Goal: Task Accomplishment & Management: Manage account settings

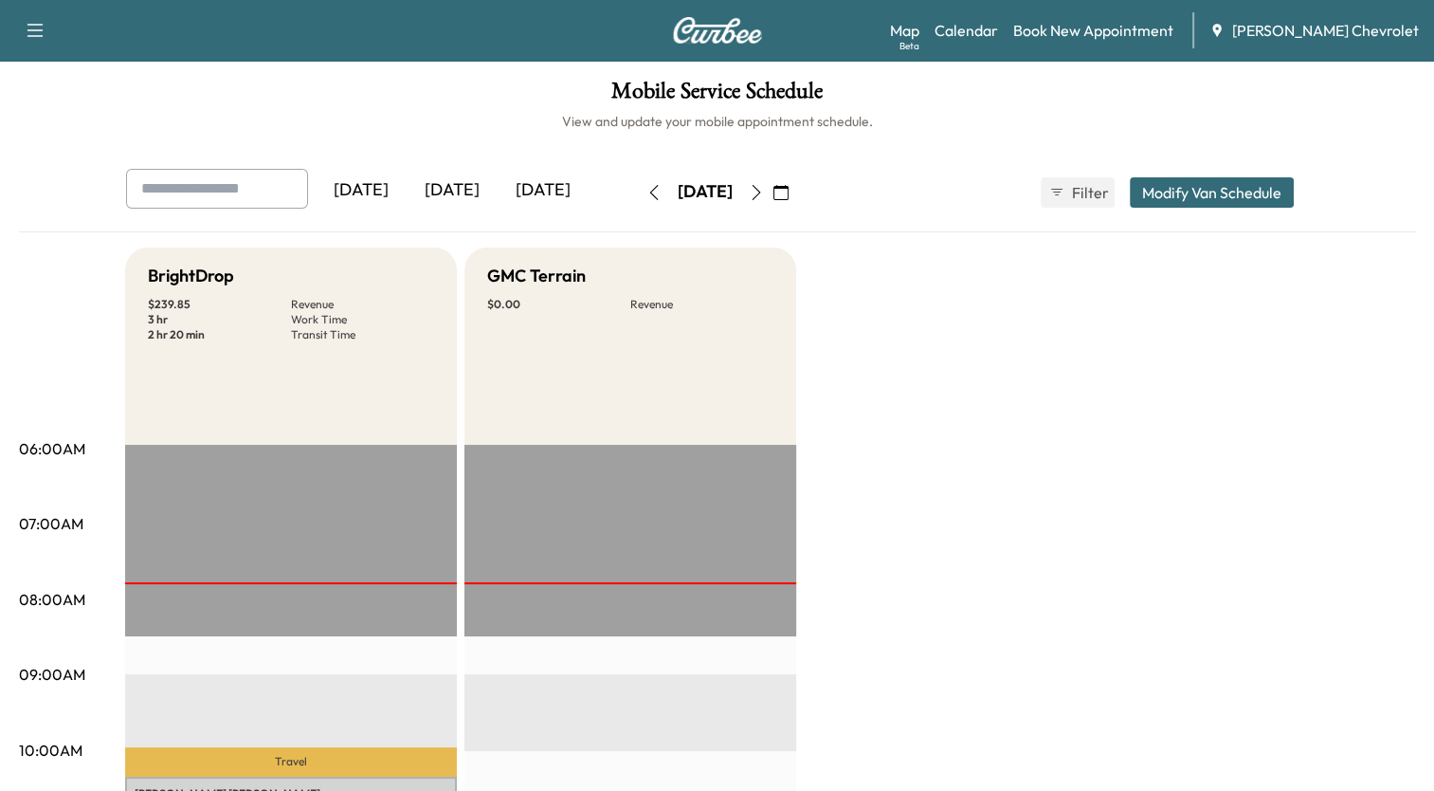
click at [1174, 193] on button "Modify Van Schedule" at bounding box center [1212, 192] width 164 height 30
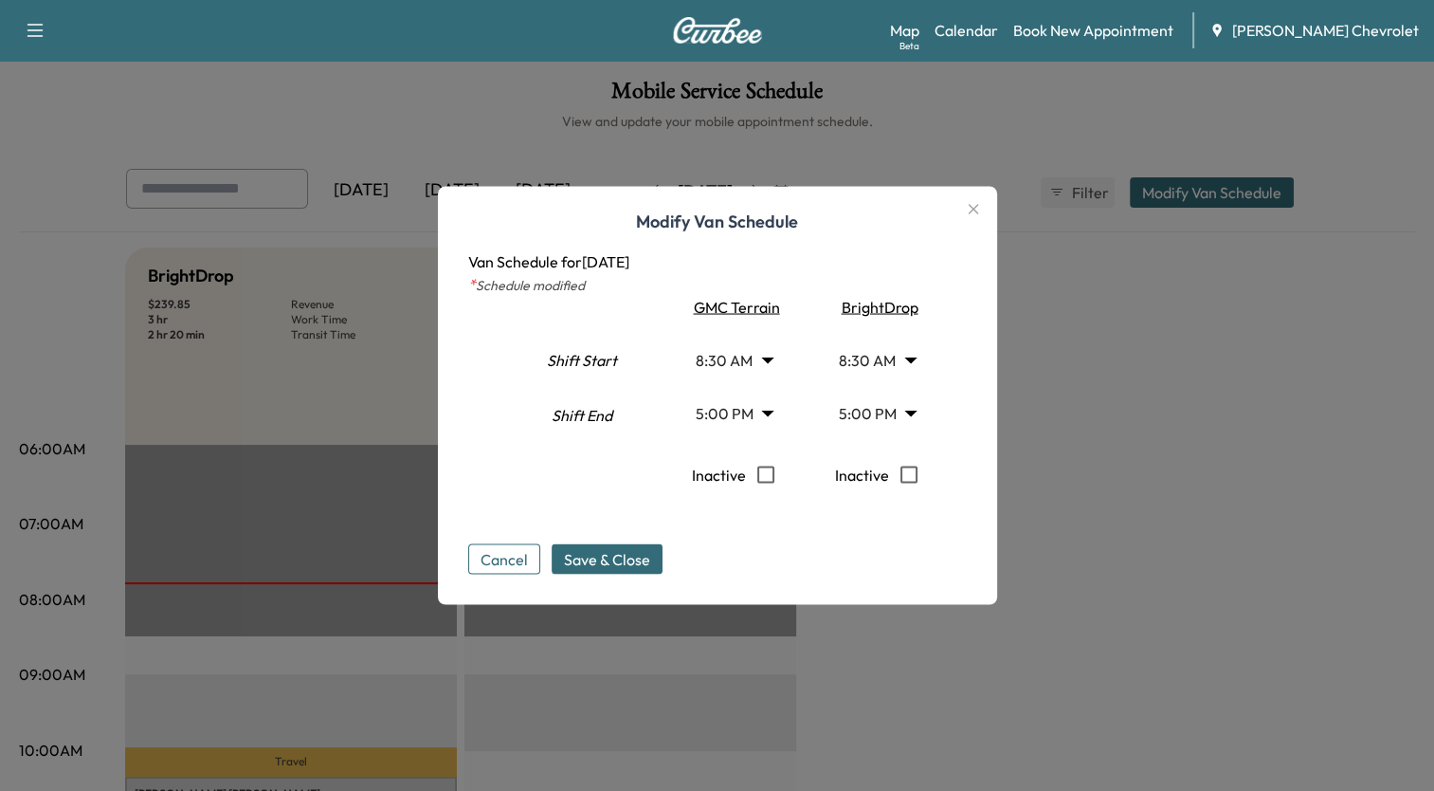
click at [979, 213] on icon "button" at bounding box center [973, 209] width 23 height 23
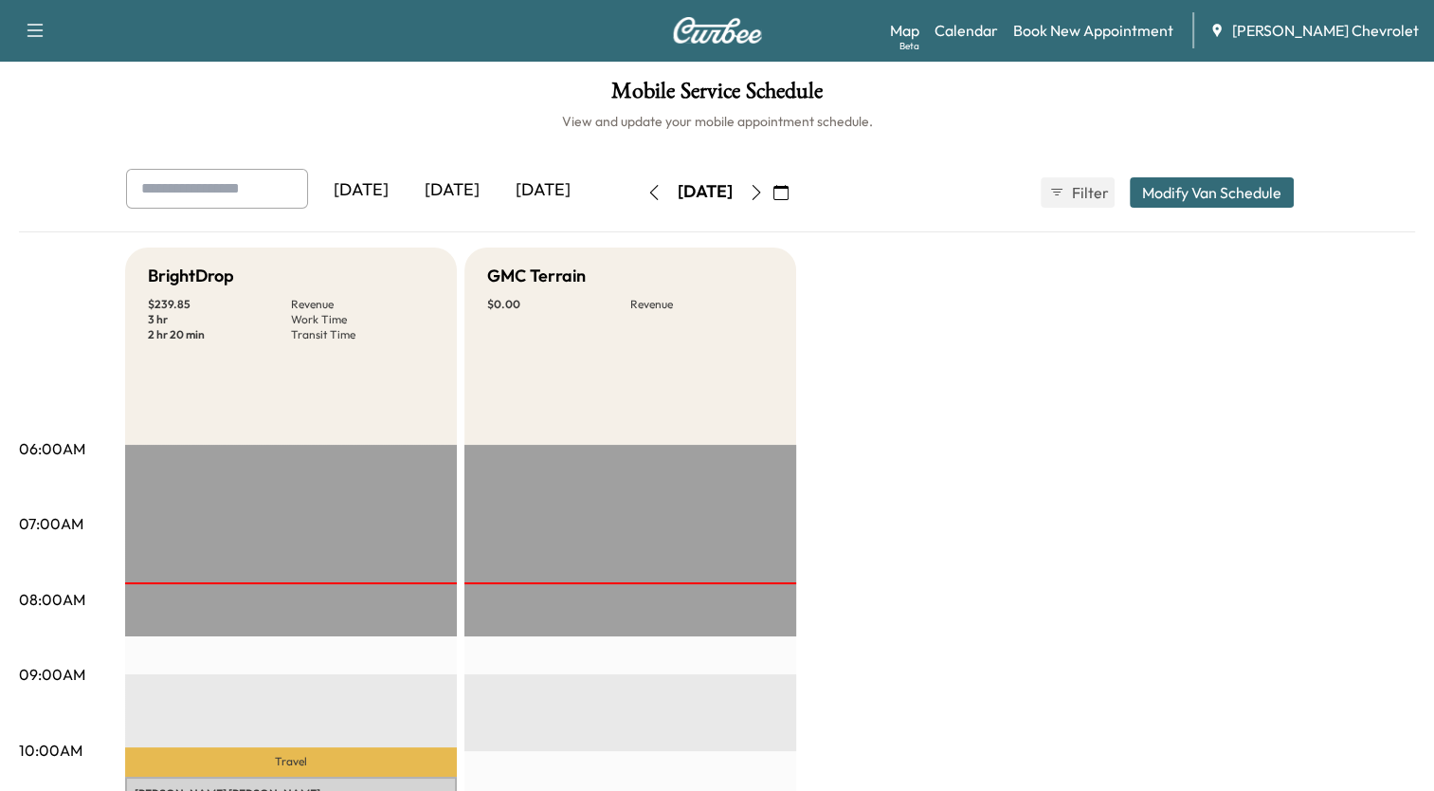
click at [764, 192] on icon "button" at bounding box center [756, 192] width 15 height 15
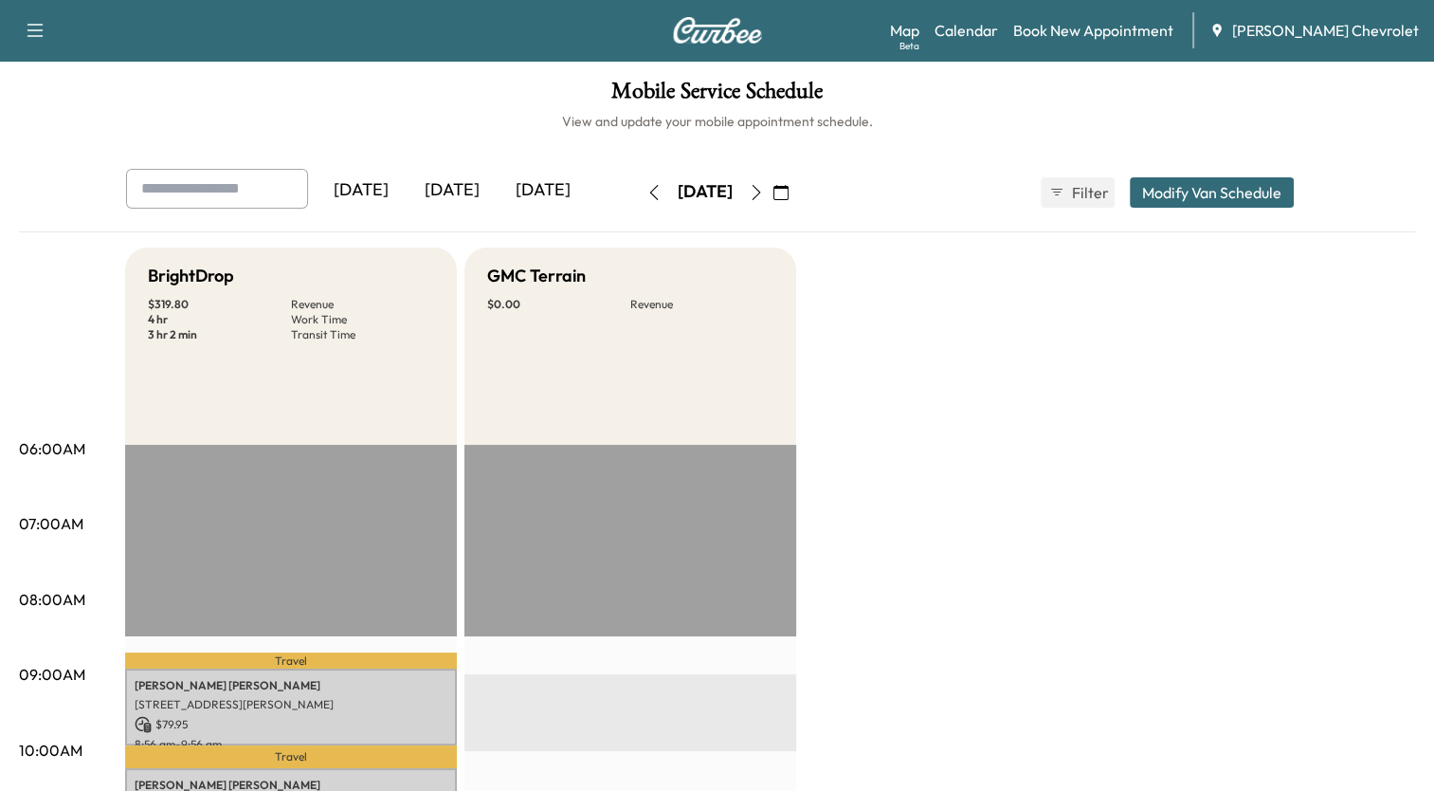
click at [646, 191] on icon "button" at bounding box center [653, 192] width 15 height 15
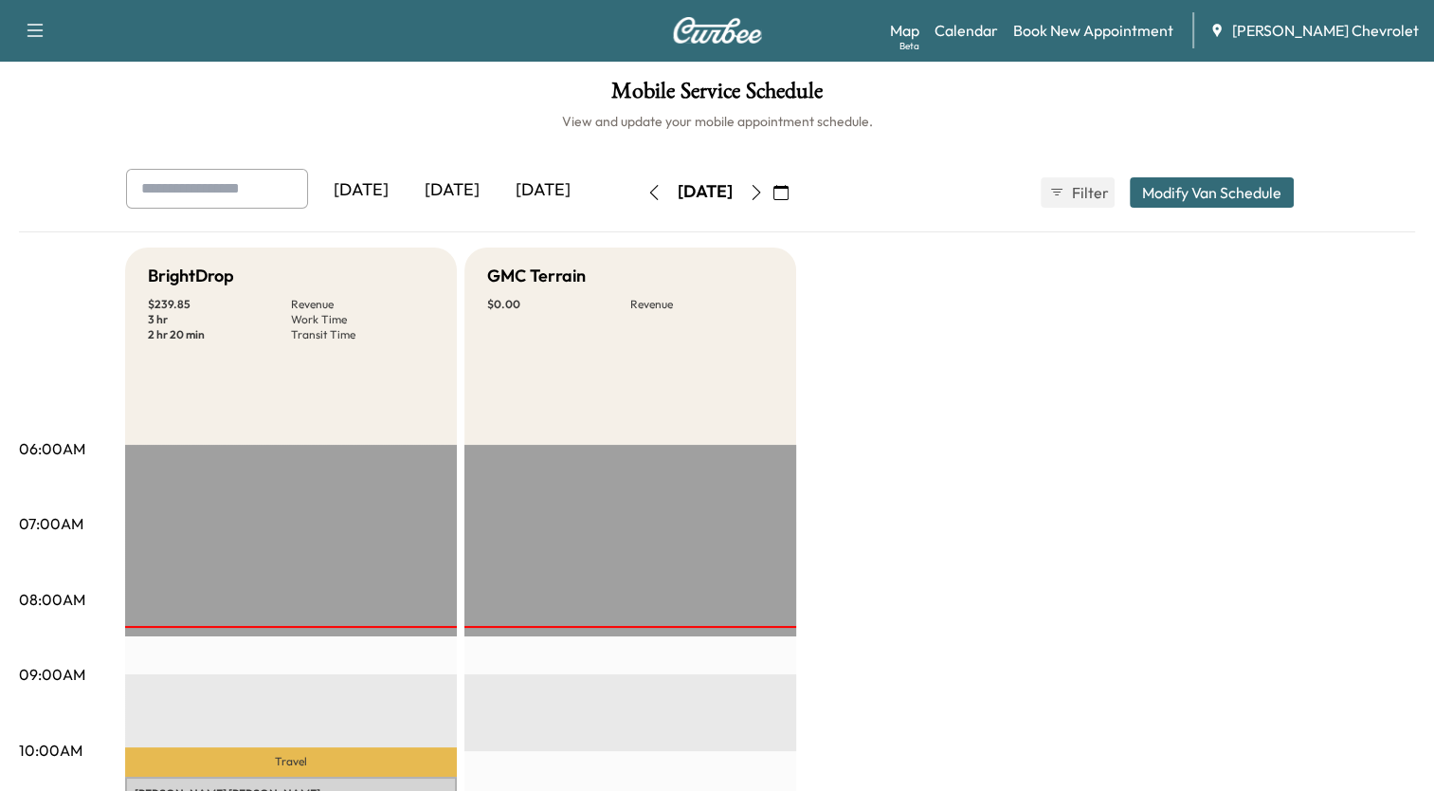
click at [760, 189] on icon "button" at bounding box center [756, 192] width 9 height 15
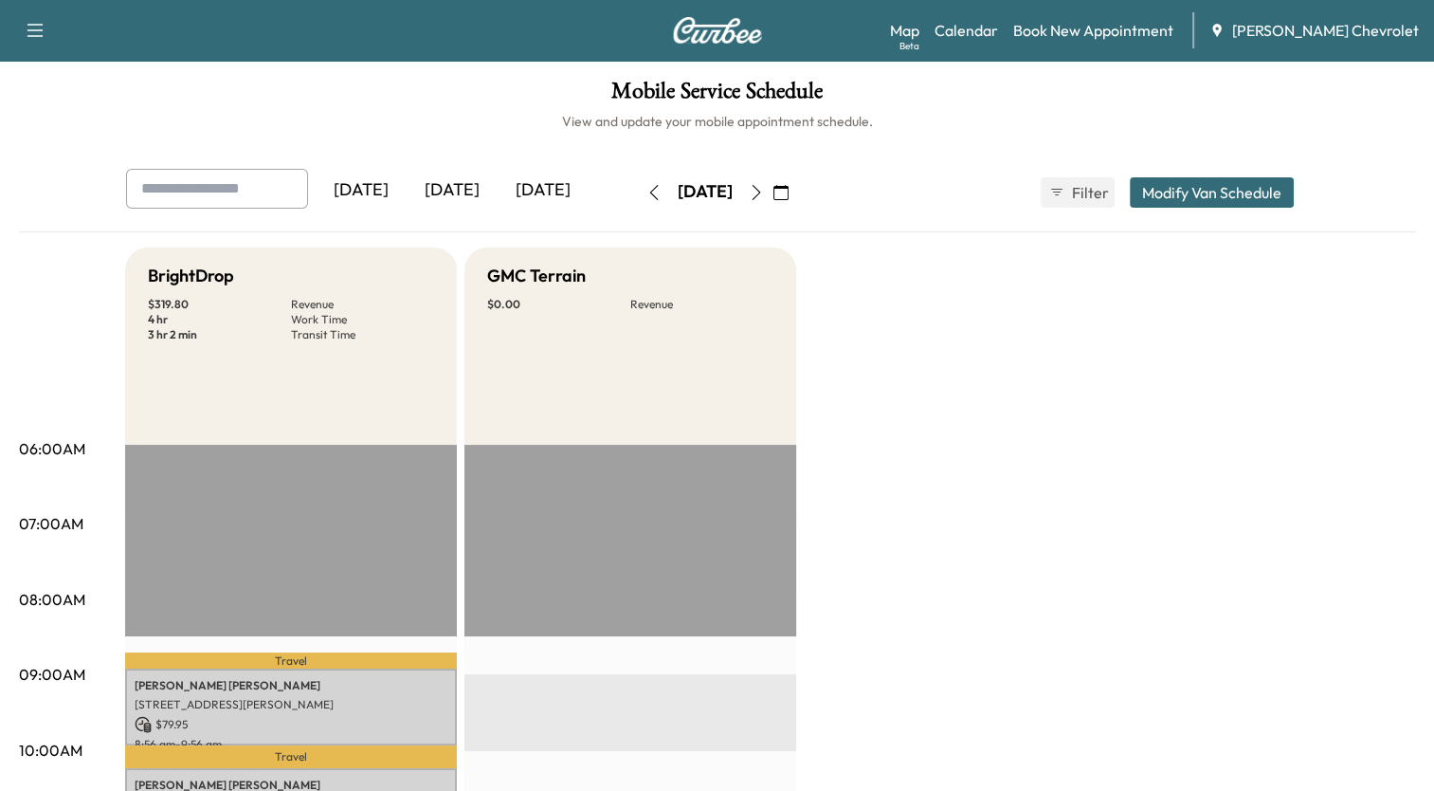
click at [760, 189] on icon "button" at bounding box center [756, 192] width 9 height 15
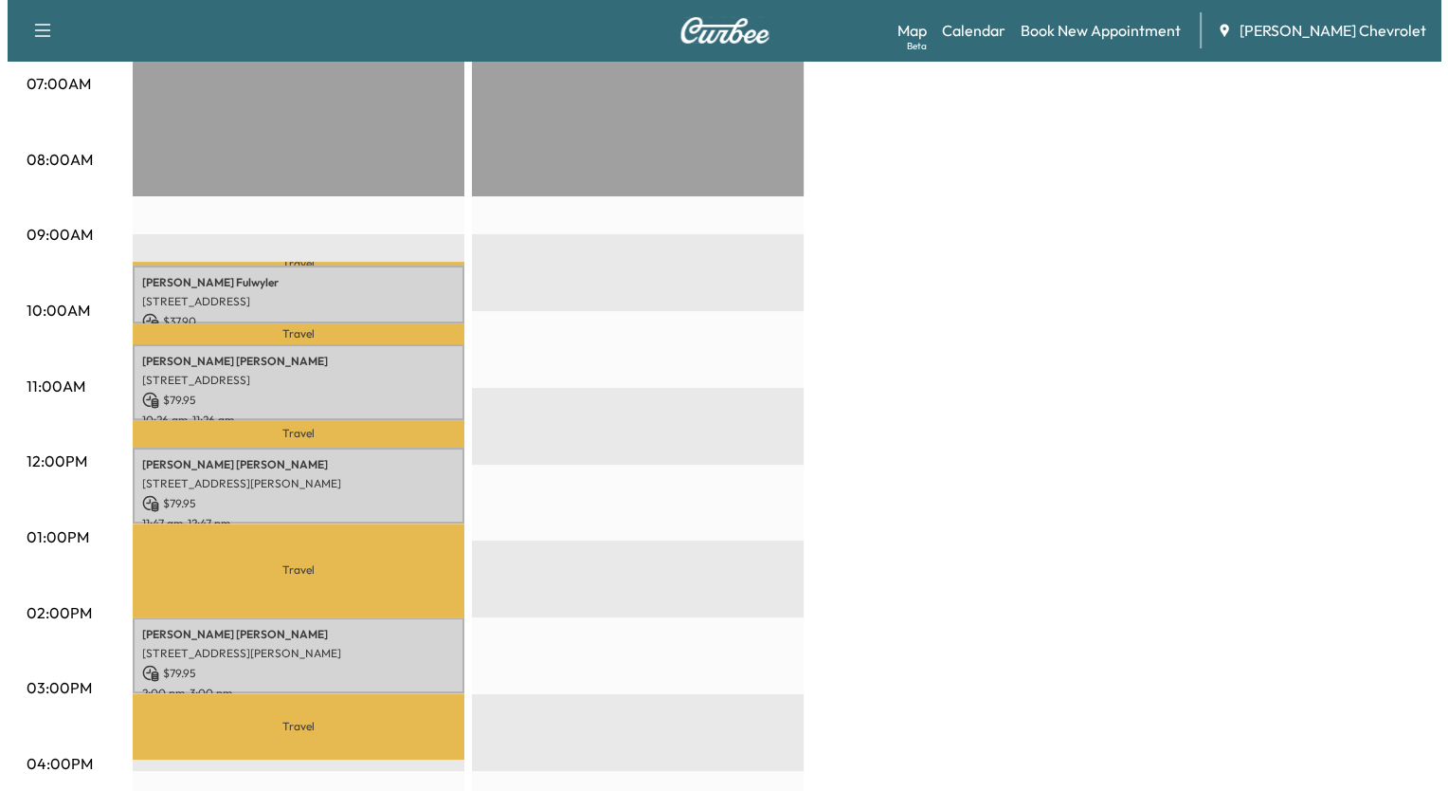
scroll to position [474, 0]
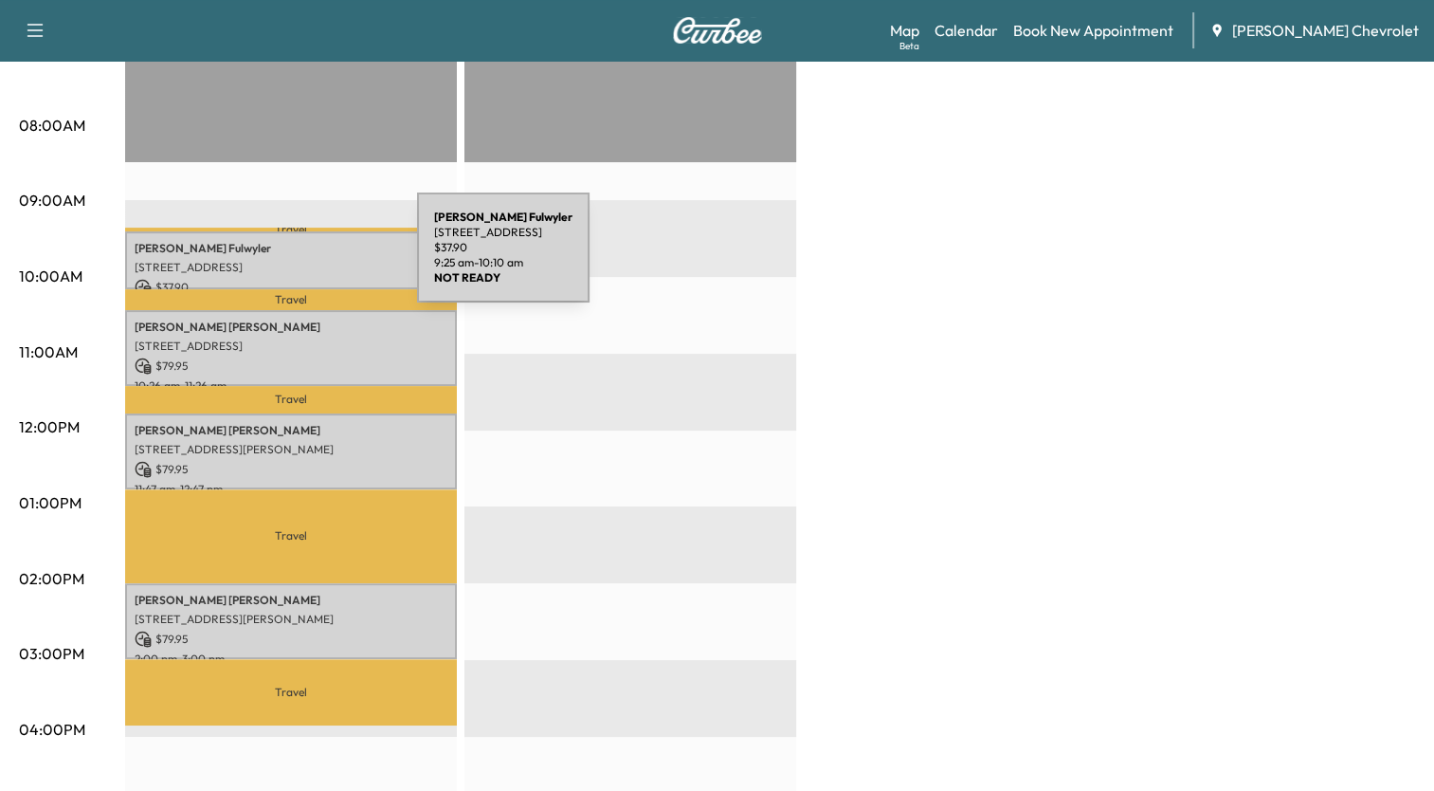
click at [275, 260] on p "[STREET_ADDRESS]" at bounding box center [291, 267] width 313 height 15
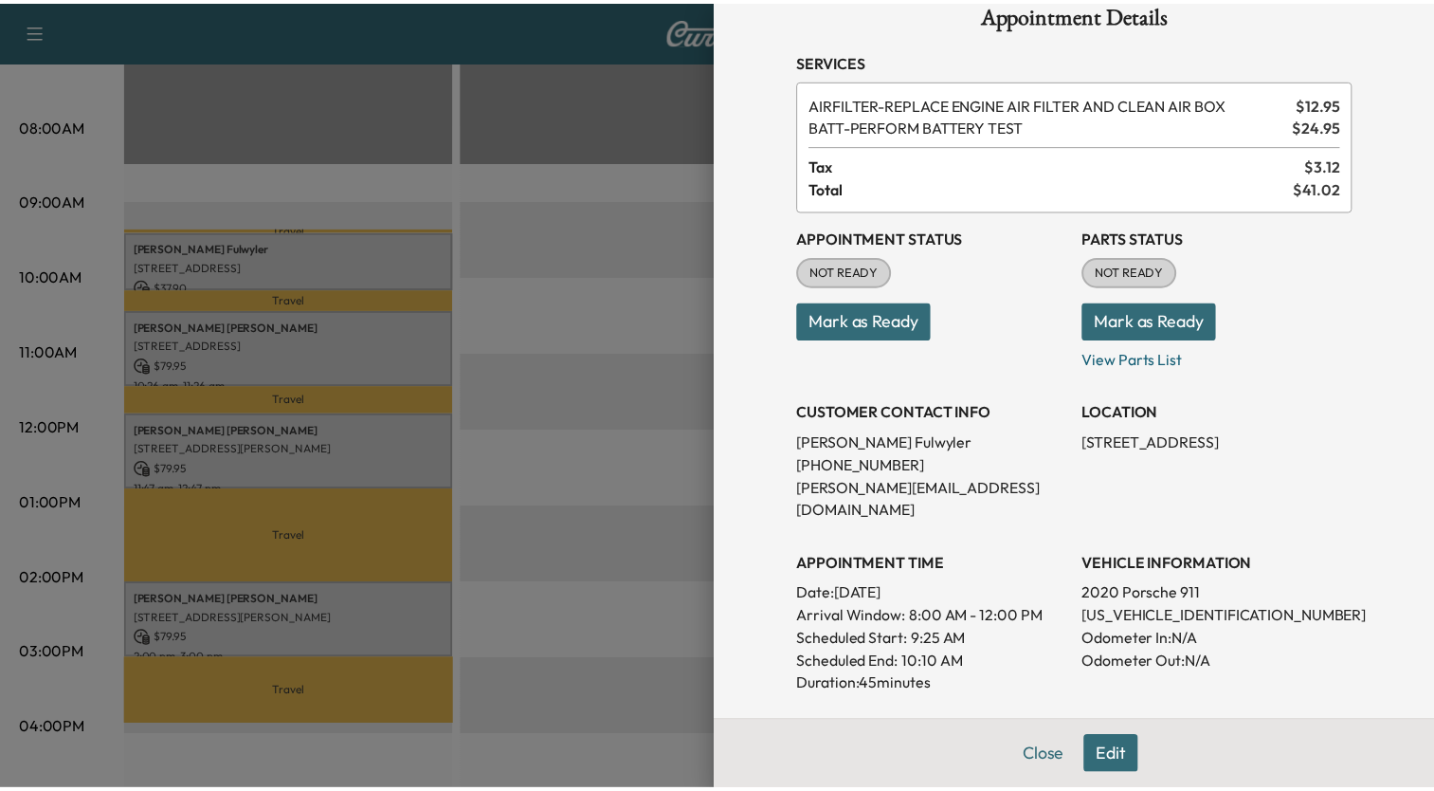
scroll to position [0, 0]
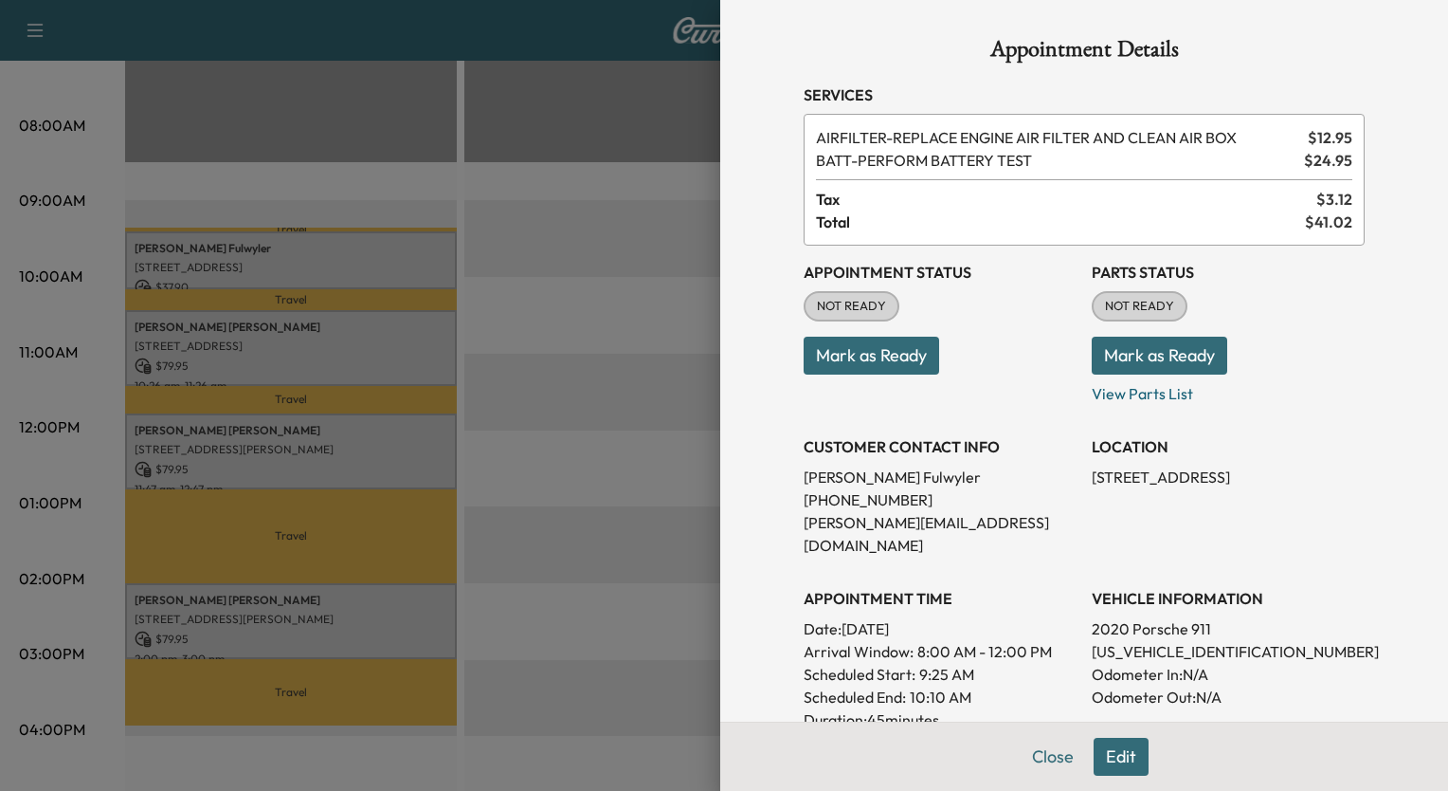
click at [614, 202] on div at bounding box center [724, 395] width 1448 height 791
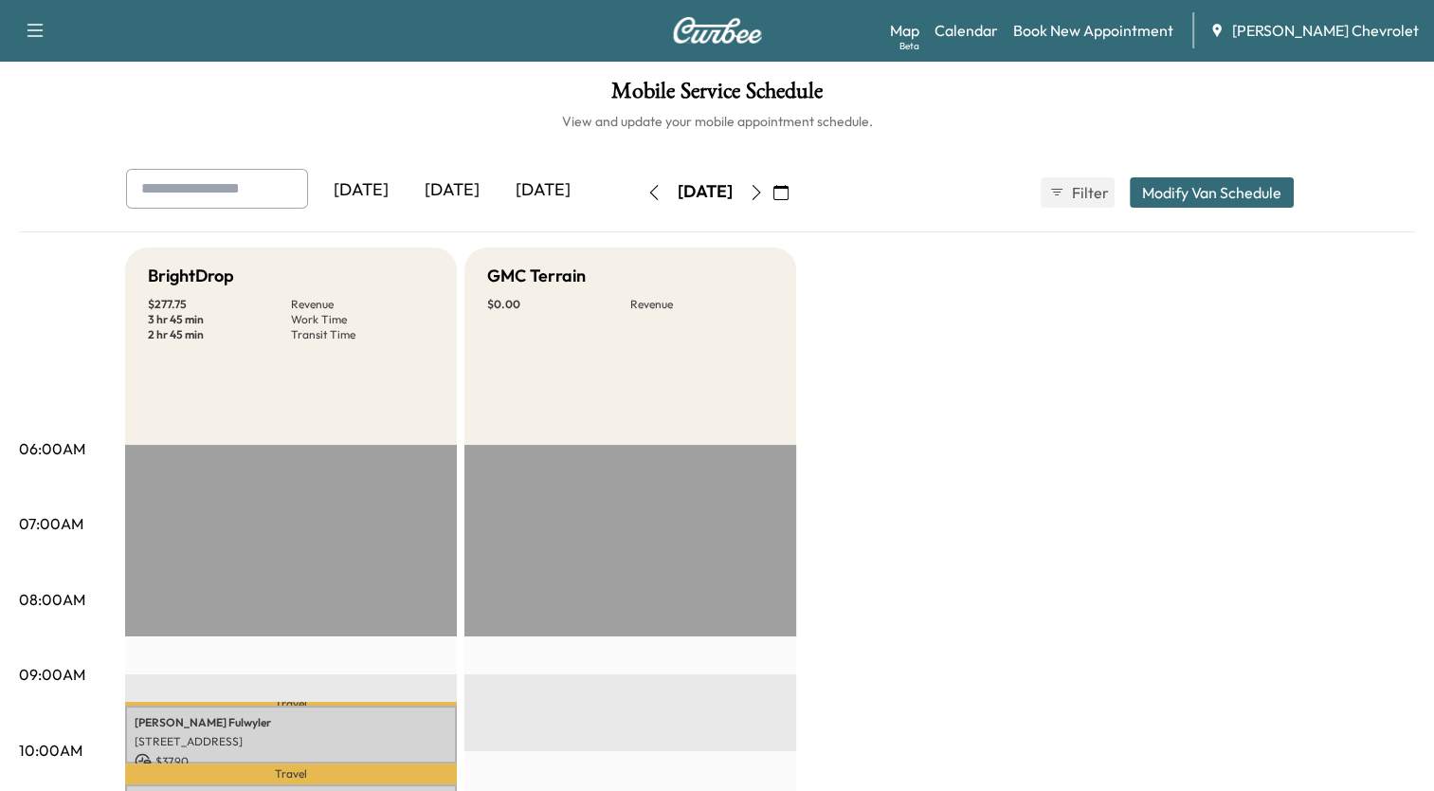
click at [764, 191] on icon "button" at bounding box center [756, 192] width 15 height 15
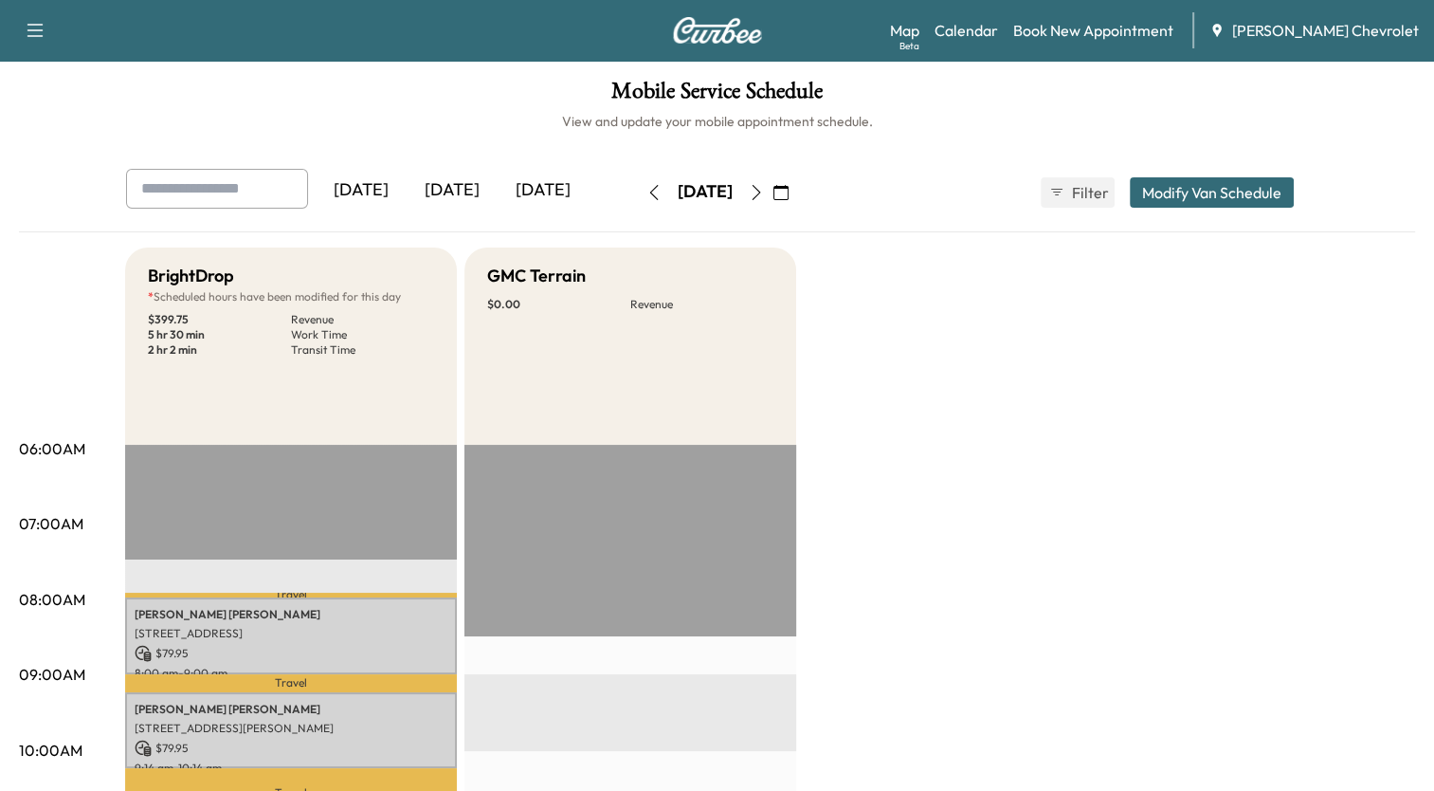
click at [1224, 184] on button "Modify Van Schedule" at bounding box center [1212, 192] width 164 height 30
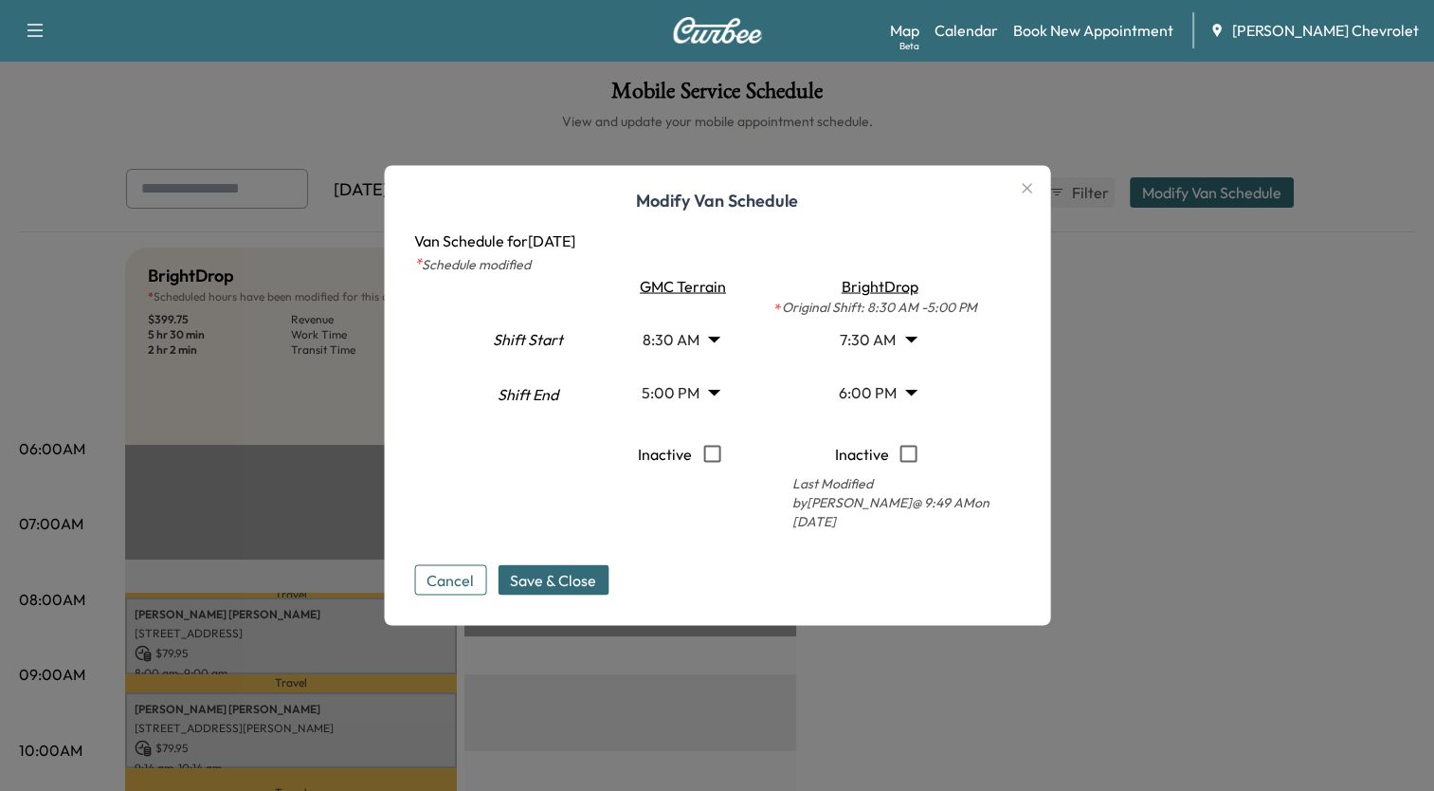
click at [1224, 184] on div at bounding box center [717, 395] width 1434 height 791
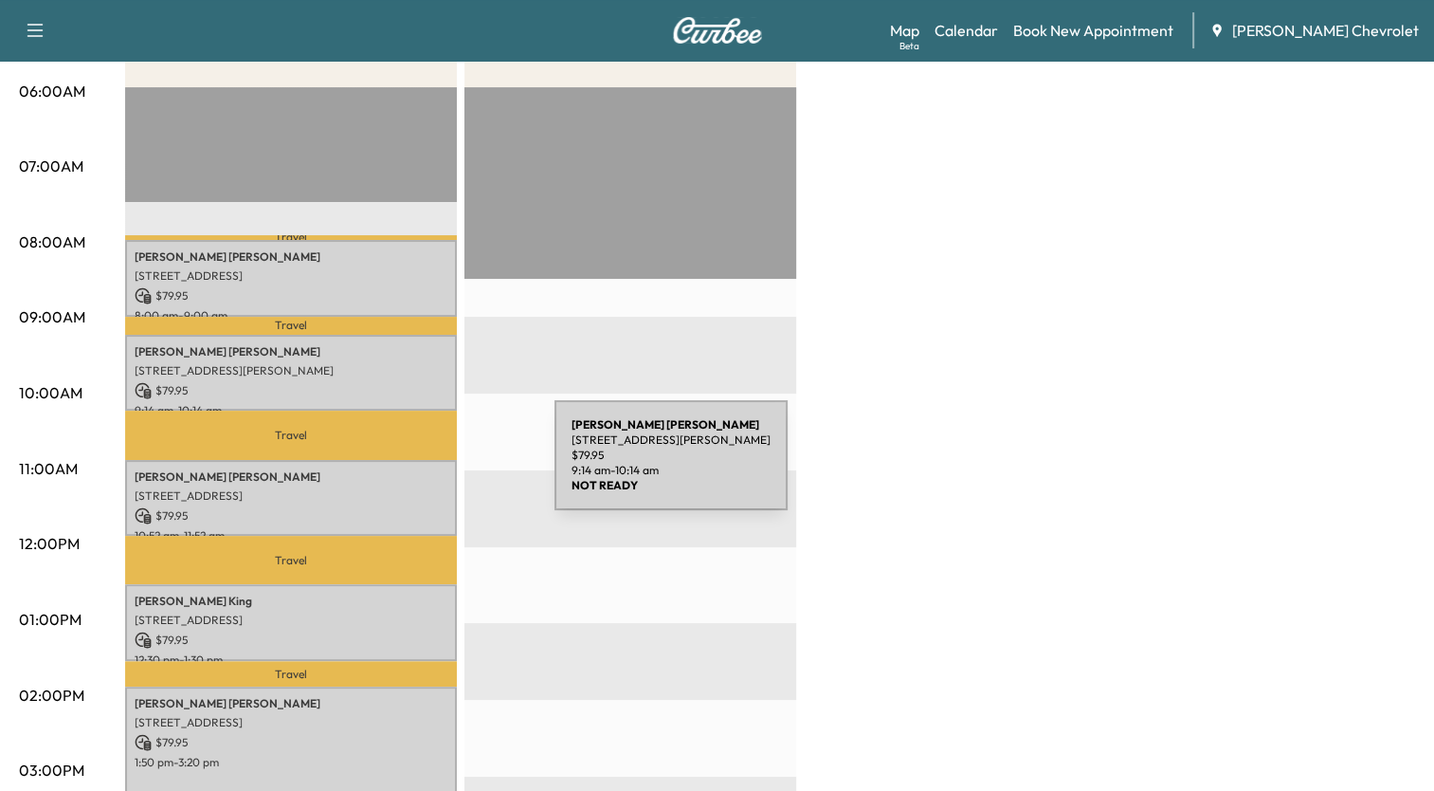
scroll to position [474, 0]
